Goal: Task Accomplishment & Management: Manage account settings

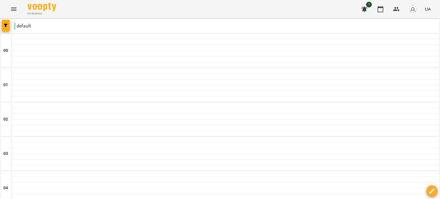
scroll to position [603, 0]
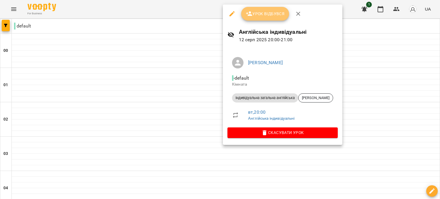
click at [275, 18] on button "Урок відбувся" at bounding box center [265, 14] width 48 height 14
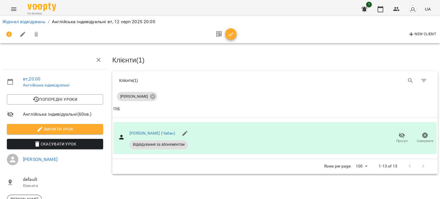
click at [228, 33] on icon "button" at bounding box center [231, 34] width 7 height 7
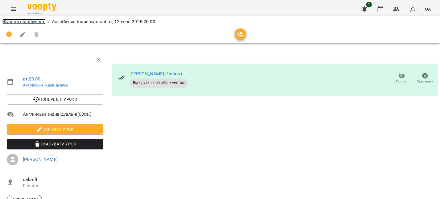
click at [26, 22] on link "Журнал відвідувань" at bounding box center [23, 21] width 43 height 5
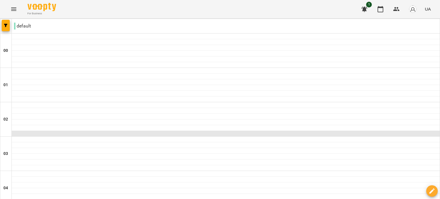
scroll to position [609, 0]
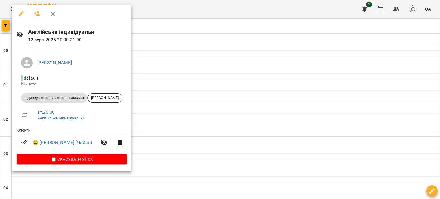
click at [159, 132] on div at bounding box center [220, 99] width 440 height 199
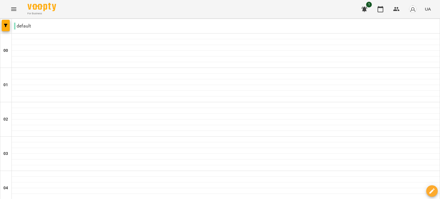
scroll to position [663, 0]
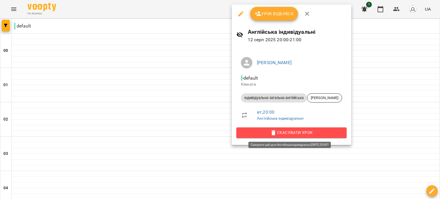
click at [263, 135] on span "Скасувати Урок" at bounding box center [291, 132] width 101 height 7
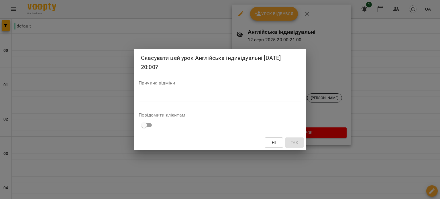
click at [257, 102] on div "Причина відміни *" at bounding box center [220, 92] width 163 height 23
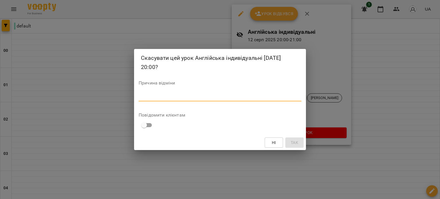
click at [258, 95] on textarea at bounding box center [220, 96] width 163 height 5
type textarea "*******"
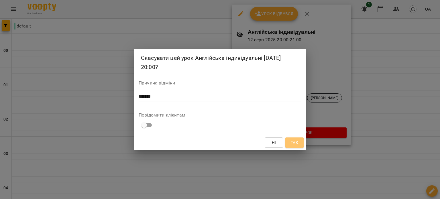
click at [300, 142] on button "Так" at bounding box center [294, 143] width 18 height 10
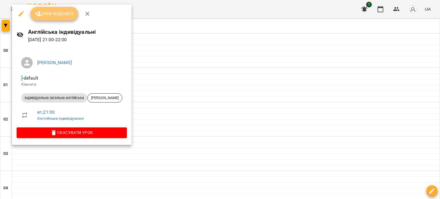
click at [64, 14] on span "Урок відбувся" at bounding box center [54, 13] width 39 height 7
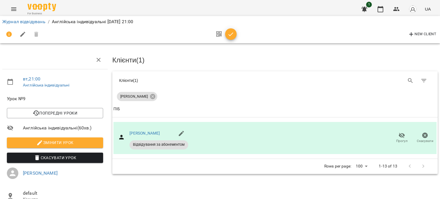
click at [231, 33] on icon "button" at bounding box center [231, 34] width 7 height 7
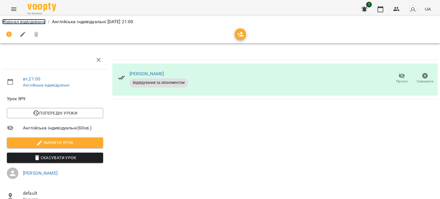
click at [43, 23] on link "Журнал відвідувань" at bounding box center [23, 21] width 43 height 5
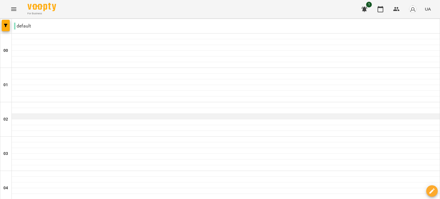
scroll to position [579, 0]
